Goal: Task Accomplishment & Management: Use online tool/utility

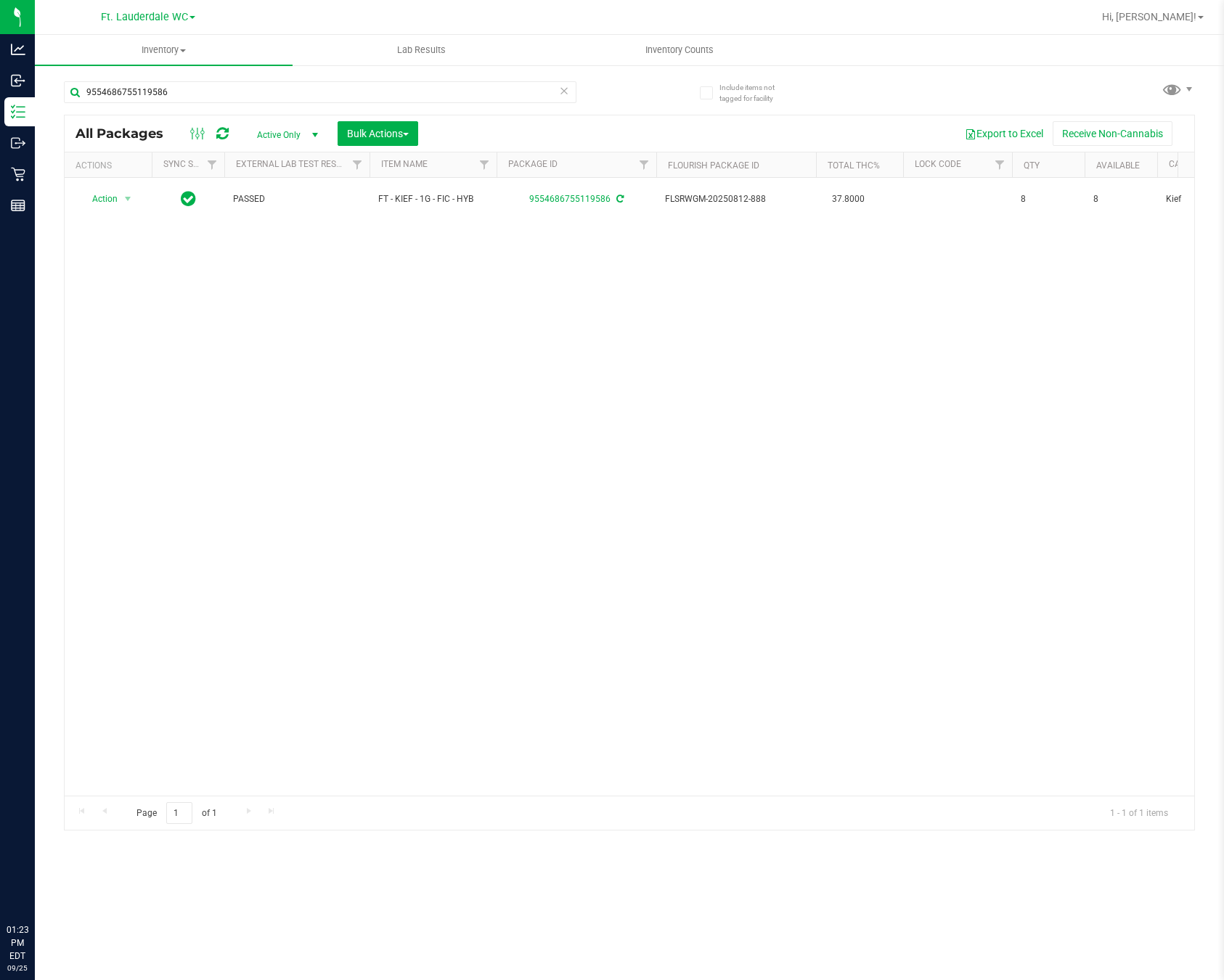
click at [255, 99] on input "9554686755119586" at bounding box center [320, 92] width 512 height 21
type input "0843985465391204"
click at [128, 205] on div at bounding box center [628, 472] width 1129 height 714
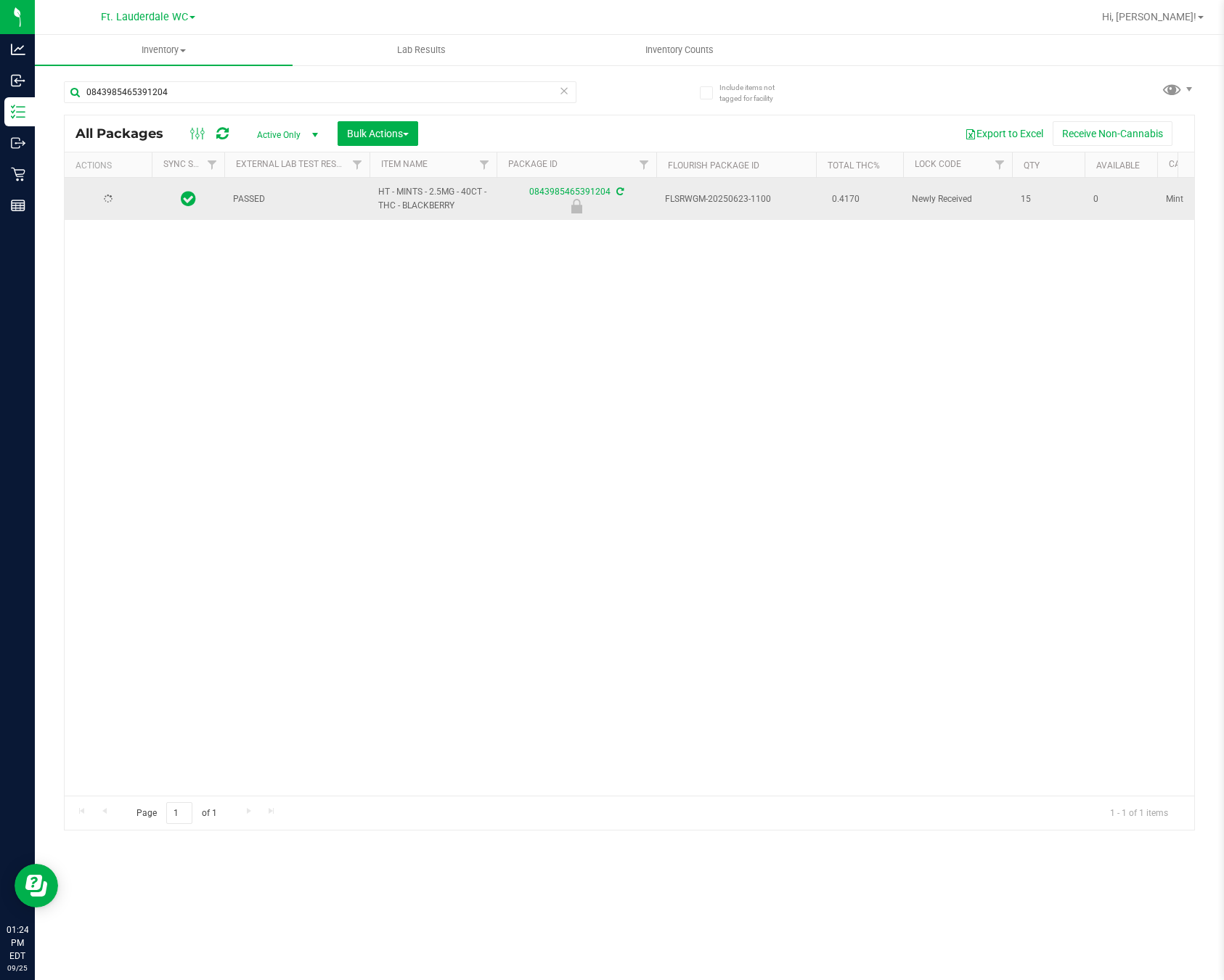
click at [128, 200] on div at bounding box center [108, 199] width 70 height 14
click at [128, 203] on span "select" at bounding box center [128, 198] width 12 height 12
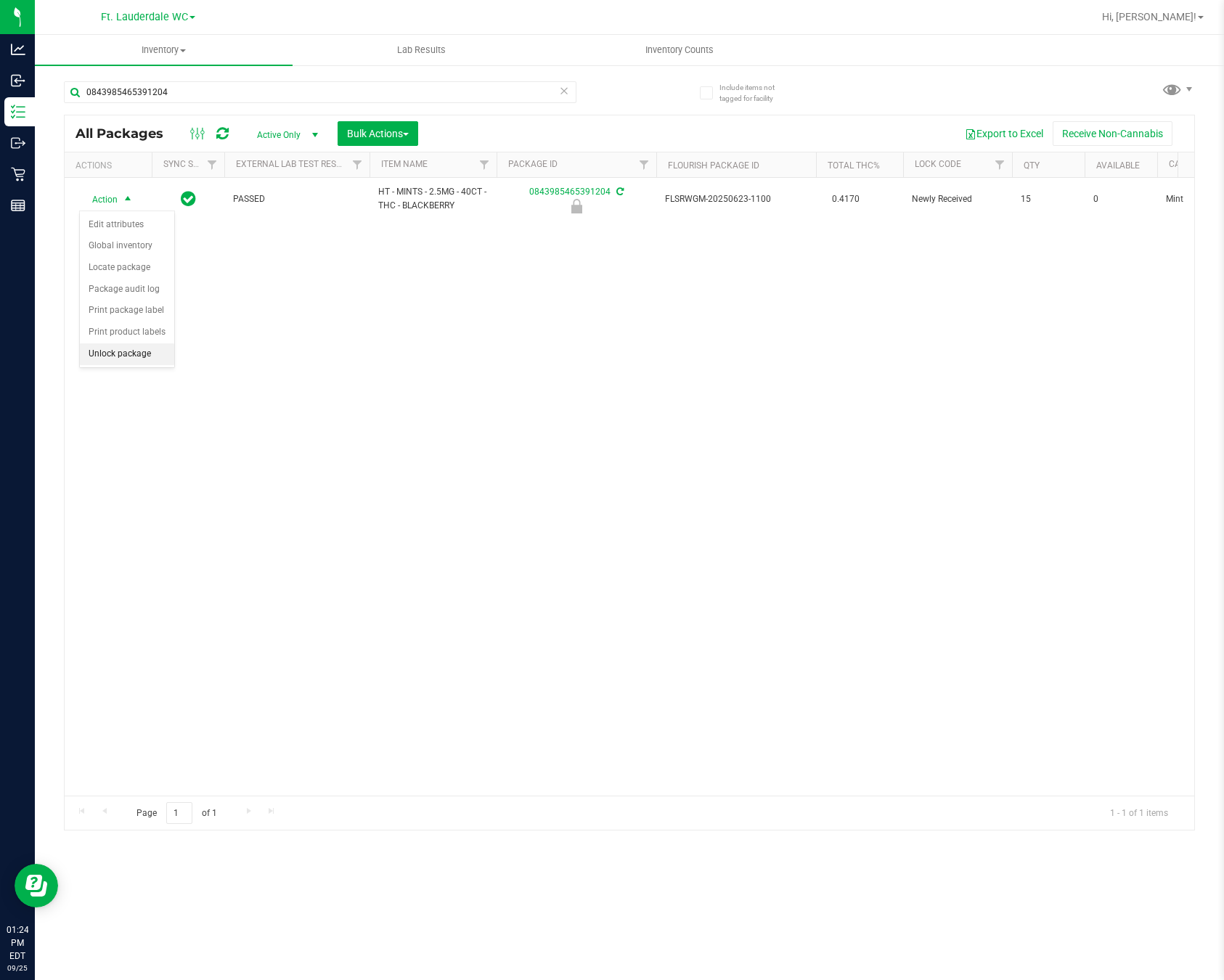
click at [144, 365] on li "Unlock package" at bounding box center [127, 354] width 95 height 21
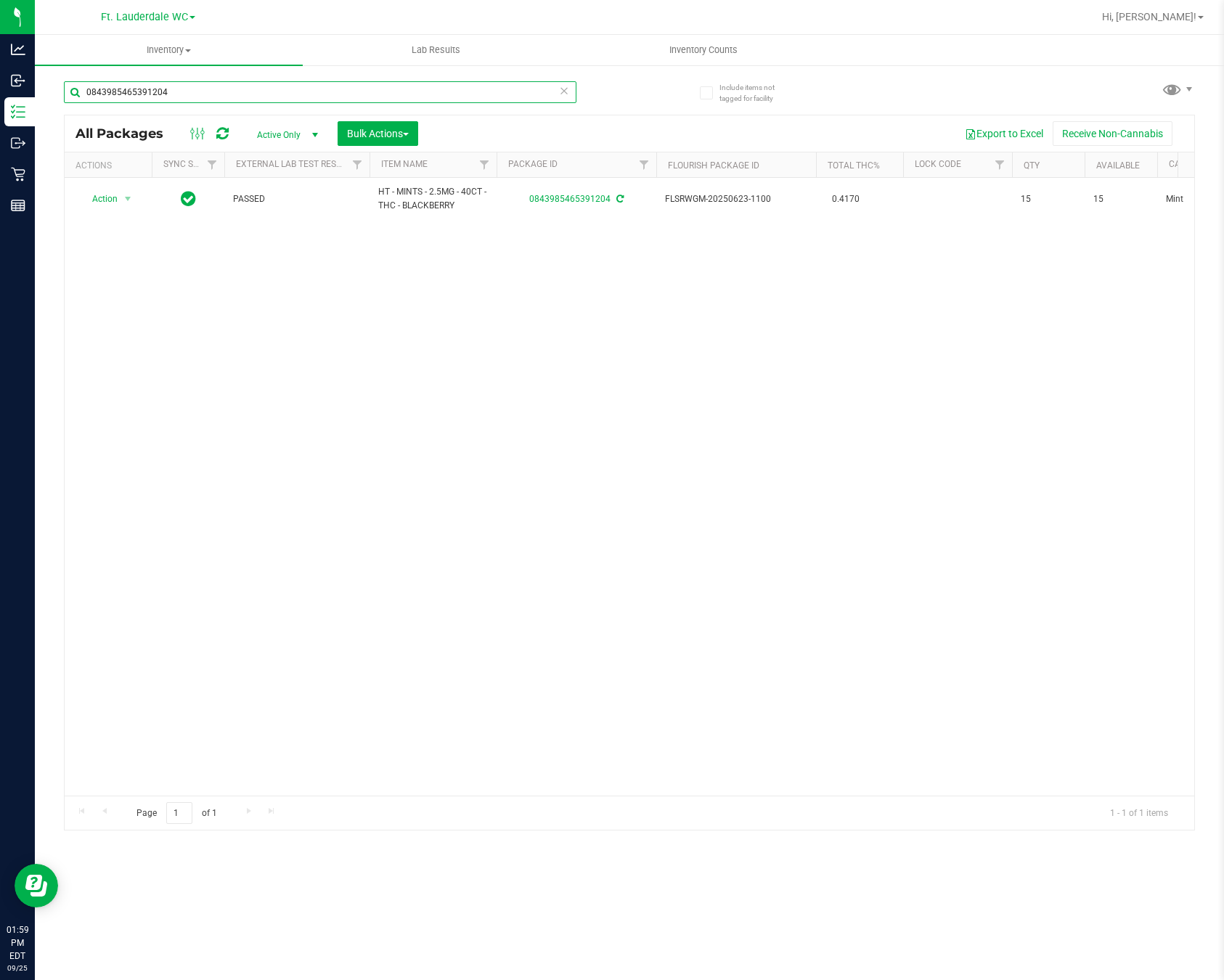
click at [199, 101] on input "0843985465391204" at bounding box center [320, 92] width 512 height 21
type input "MBL"
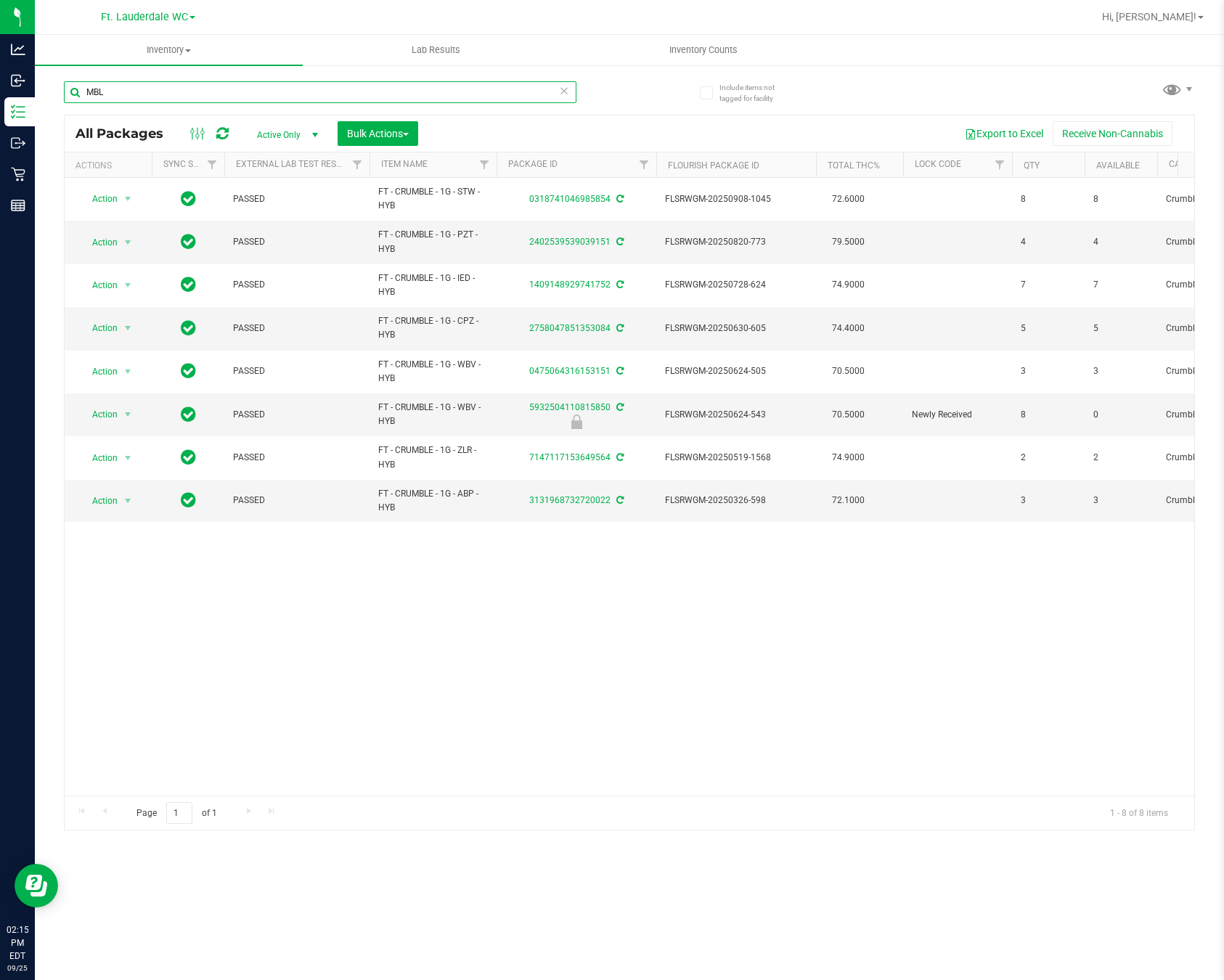
click at [395, 90] on input "MBL" at bounding box center [320, 92] width 512 height 21
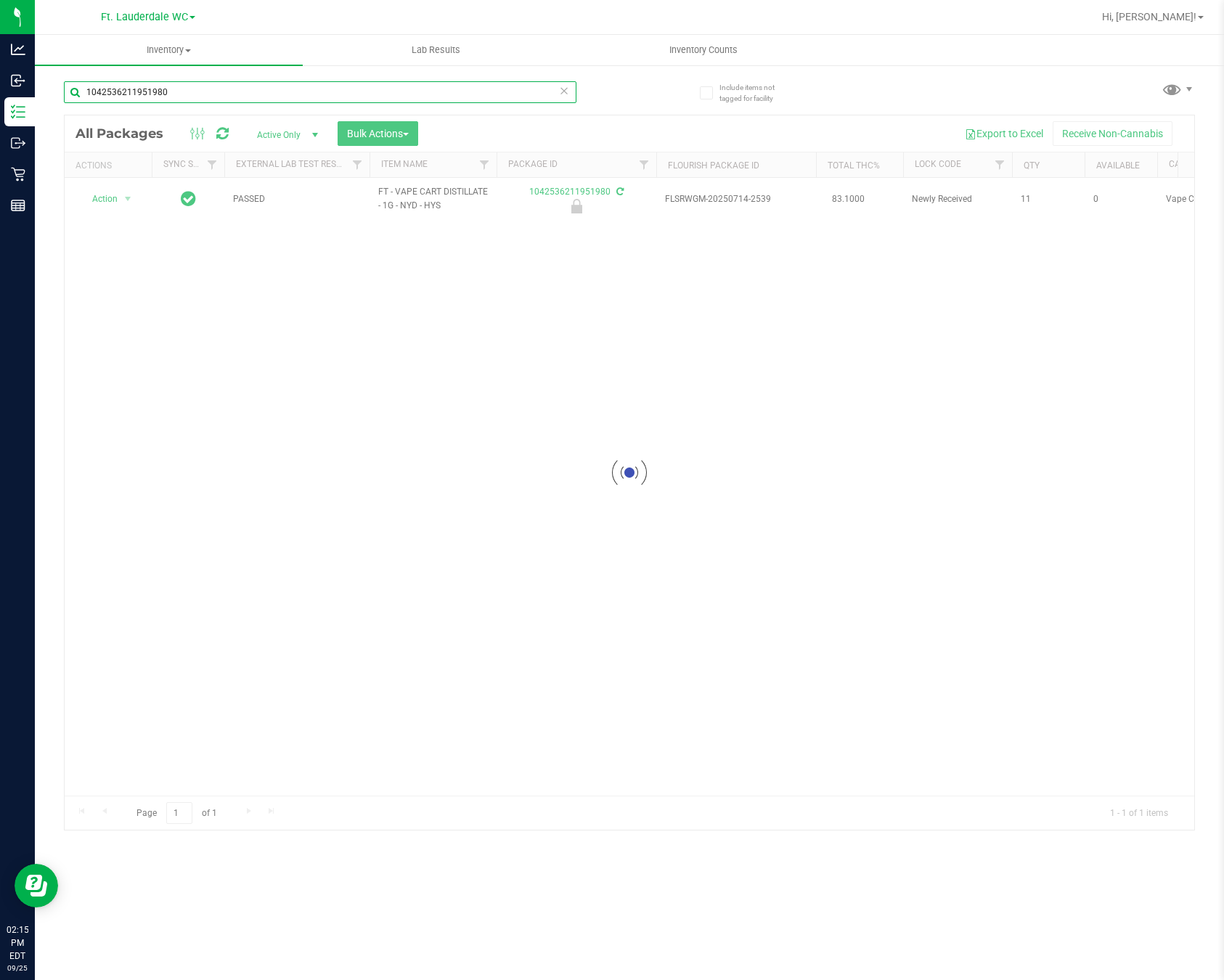
type input "1042536211951980"
click at [114, 200] on div at bounding box center [628, 472] width 1129 height 714
click at [114, 200] on span "Action" at bounding box center [99, 198] width 40 height 21
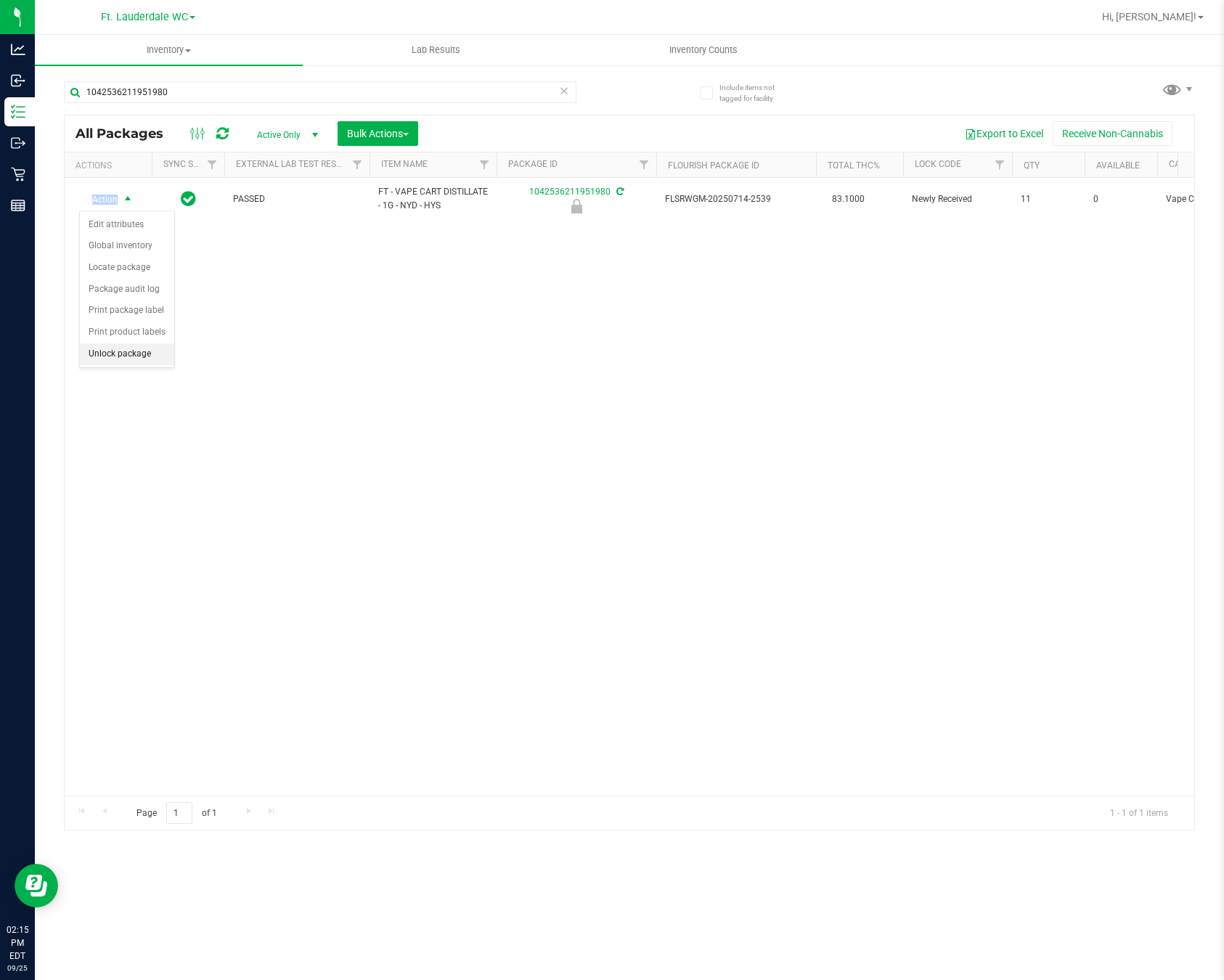
click at [135, 364] on li "Unlock package" at bounding box center [127, 354] width 95 height 21
